Goal: Navigation & Orientation: Find specific page/section

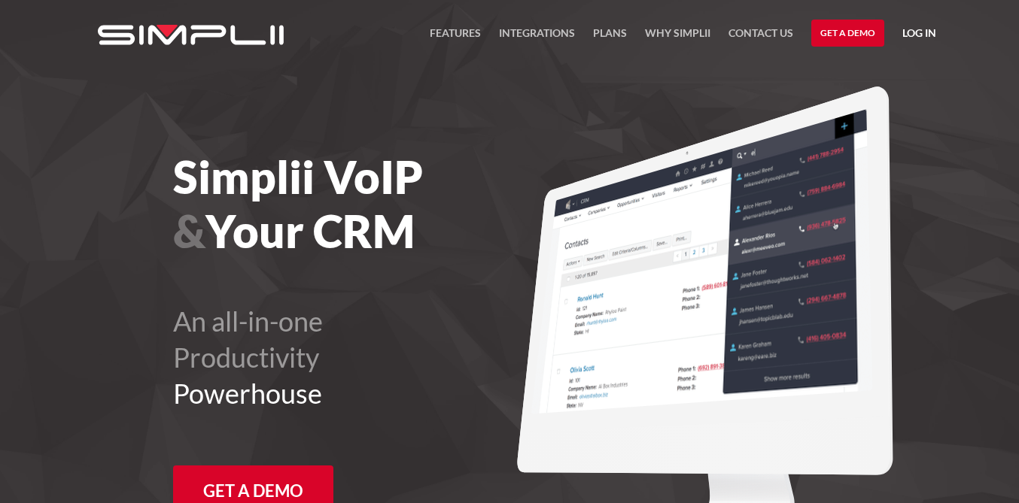
click at [927, 28] on link "Log in" at bounding box center [919, 35] width 34 height 23
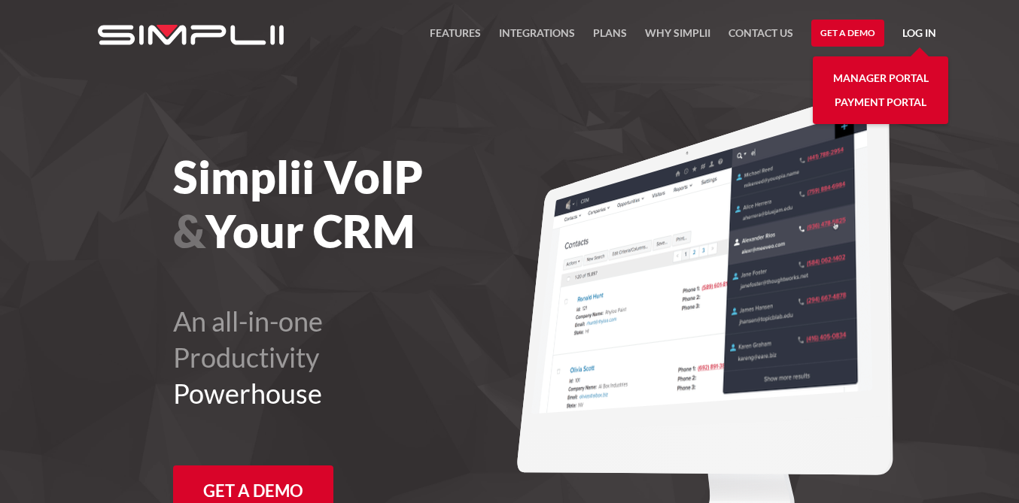
click at [896, 80] on link "Manager Portal" at bounding box center [881, 78] width 96 height 24
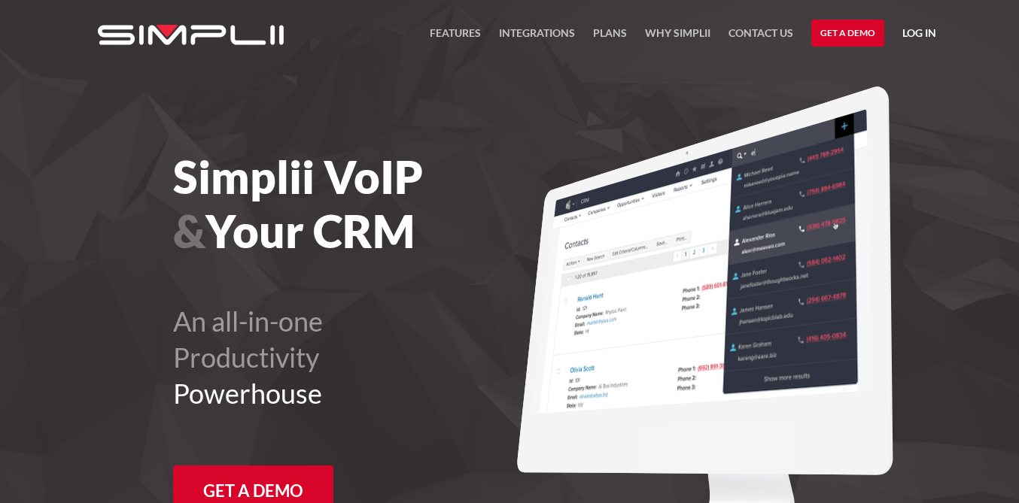
click at [922, 31] on link "Log in" at bounding box center [919, 35] width 34 height 23
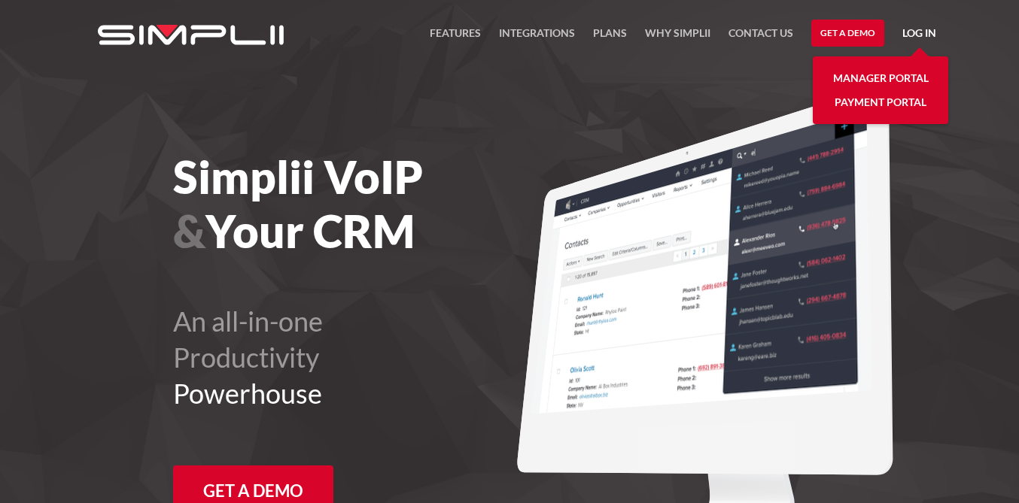
click at [886, 77] on link "Manager Portal" at bounding box center [881, 78] width 96 height 24
